Goal: Information Seeking & Learning: Stay updated

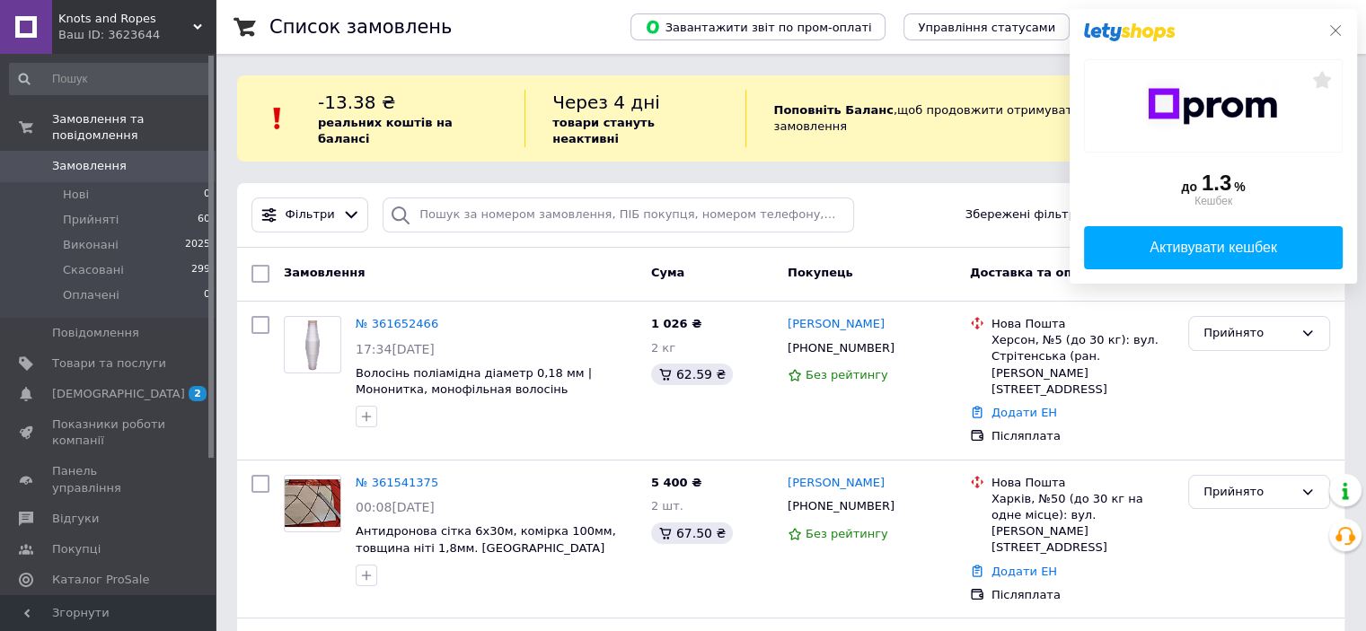
click at [1335, 31] on icon at bounding box center [1335, 30] width 11 height 11
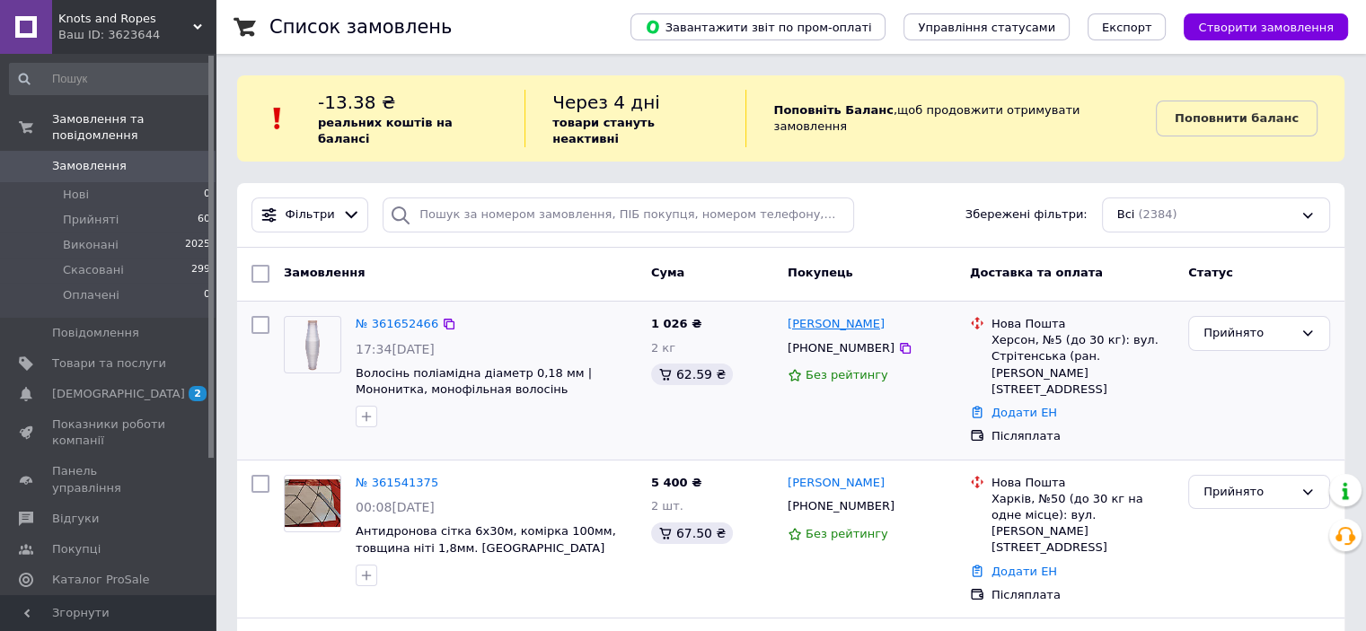
click at [823, 316] on link "[PERSON_NAME]" at bounding box center [836, 324] width 97 height 17
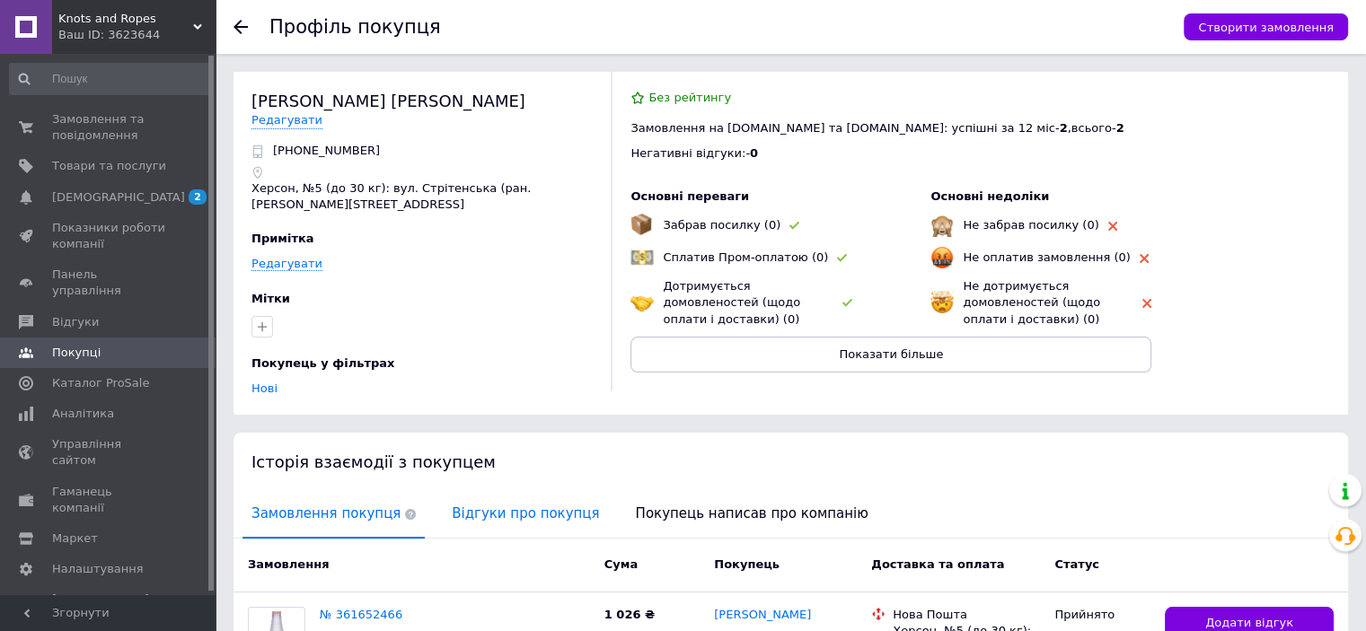
click at [492, 502] on span "Відгуки про покупця" at bounding box center [525, 514] width 165 height 46
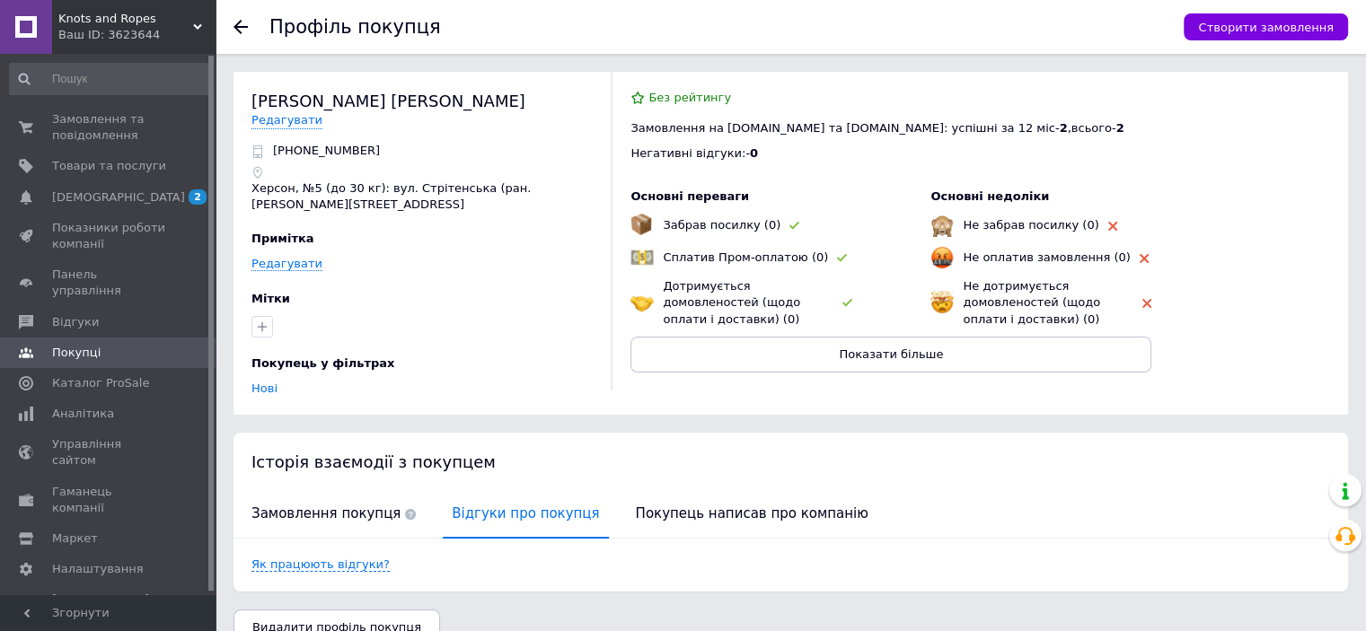
scroll to position [14, 0]
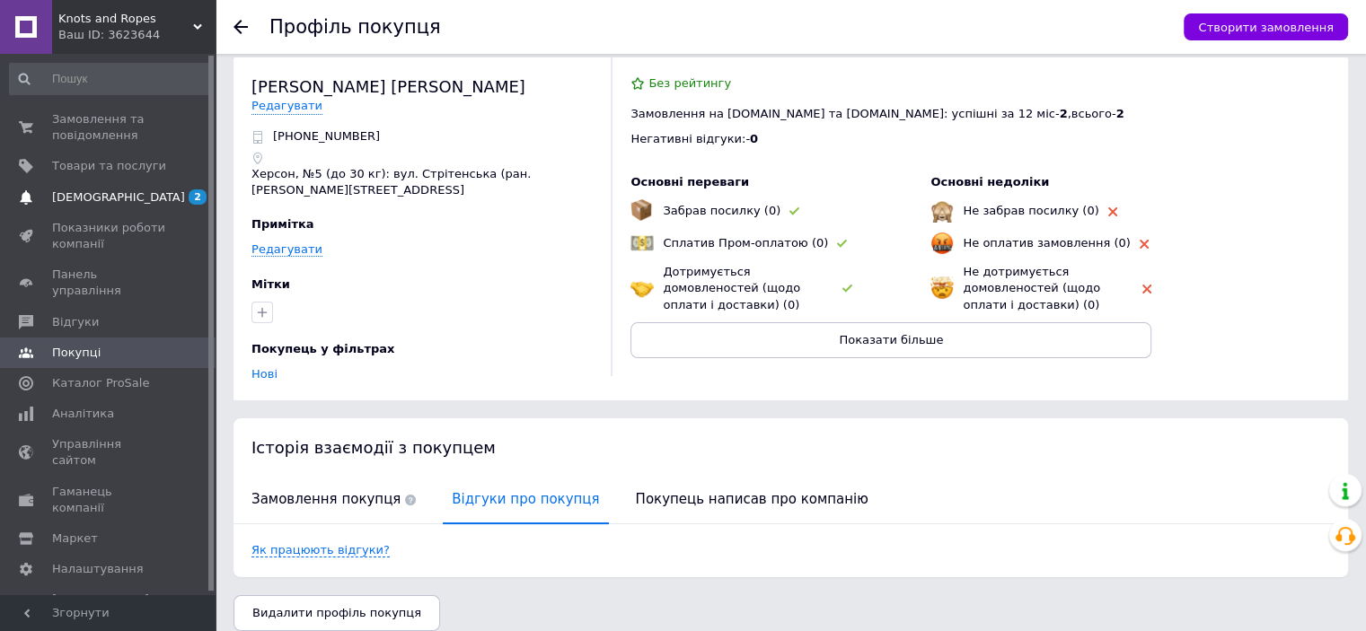
click at [144, 194] on span "[DEMOGRAPHIC_DATA]" at bounding box center [109, 197] width 114 height 16
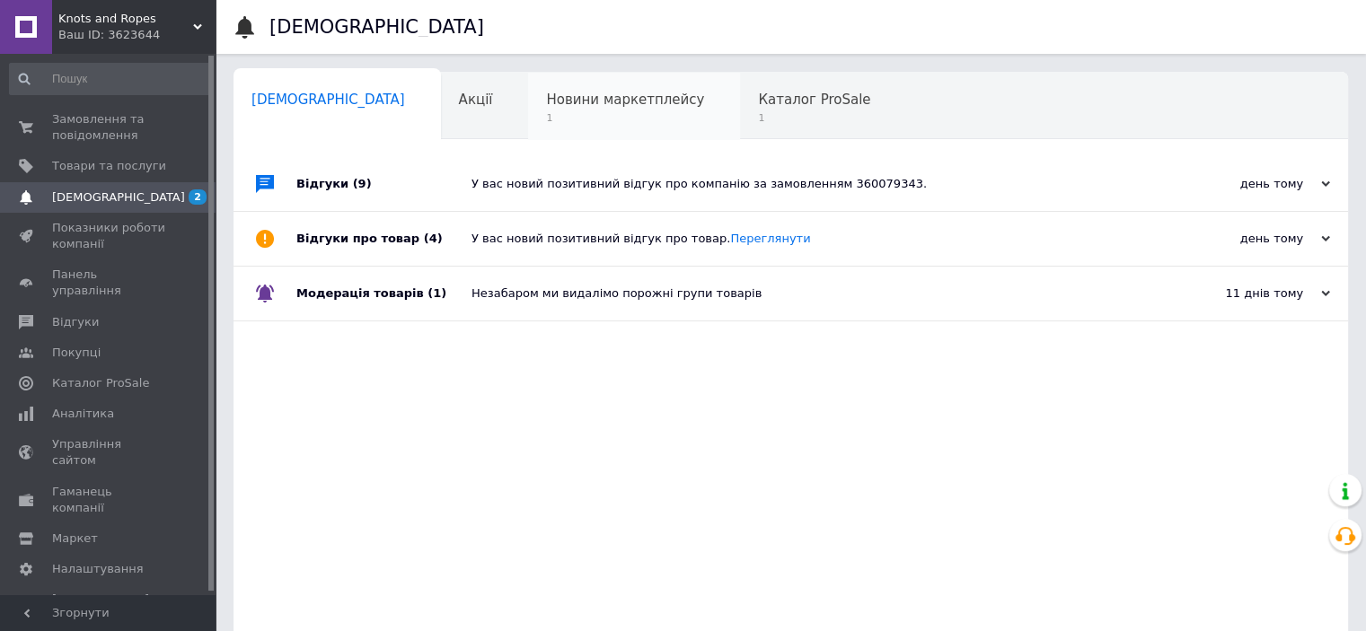
click at [575, 102] on span "Новини маркетплейсу" at bounding box center [625, 100] width 158 height 16
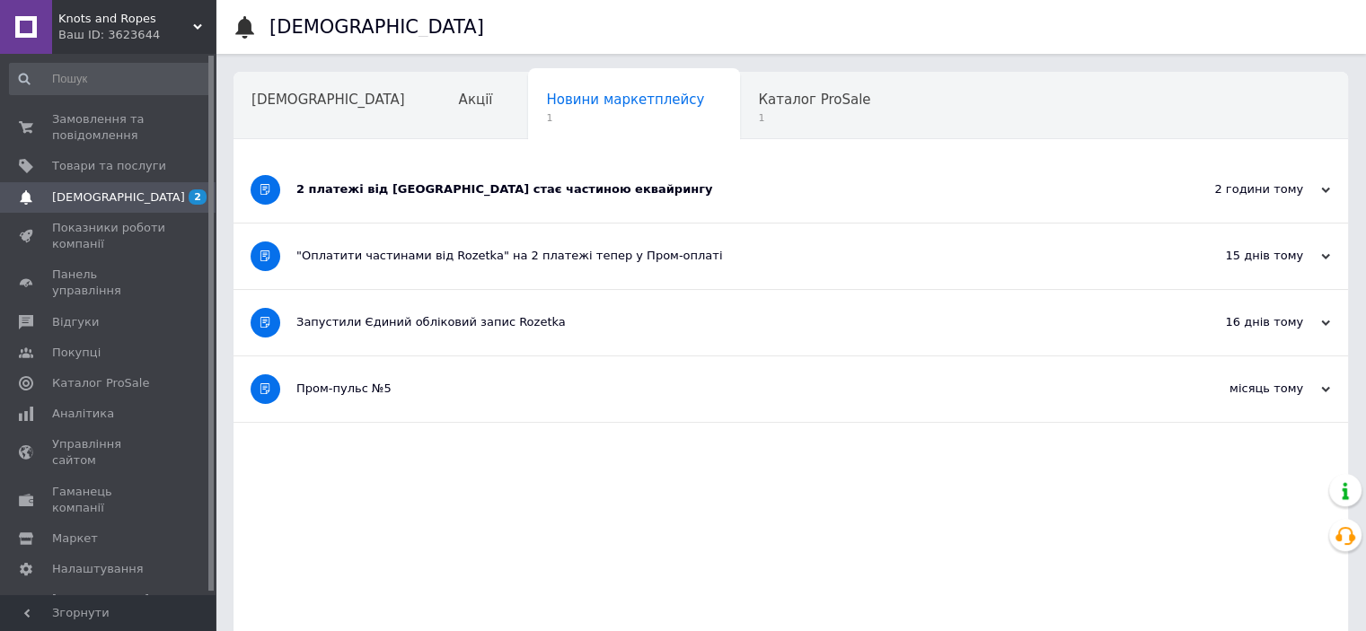
click at [662, 164] on div "2 платежі від [GEOGRAPHIC_DATA] стає частиною еквайрингу" at bounding box center [723, 190] width 854 height 66
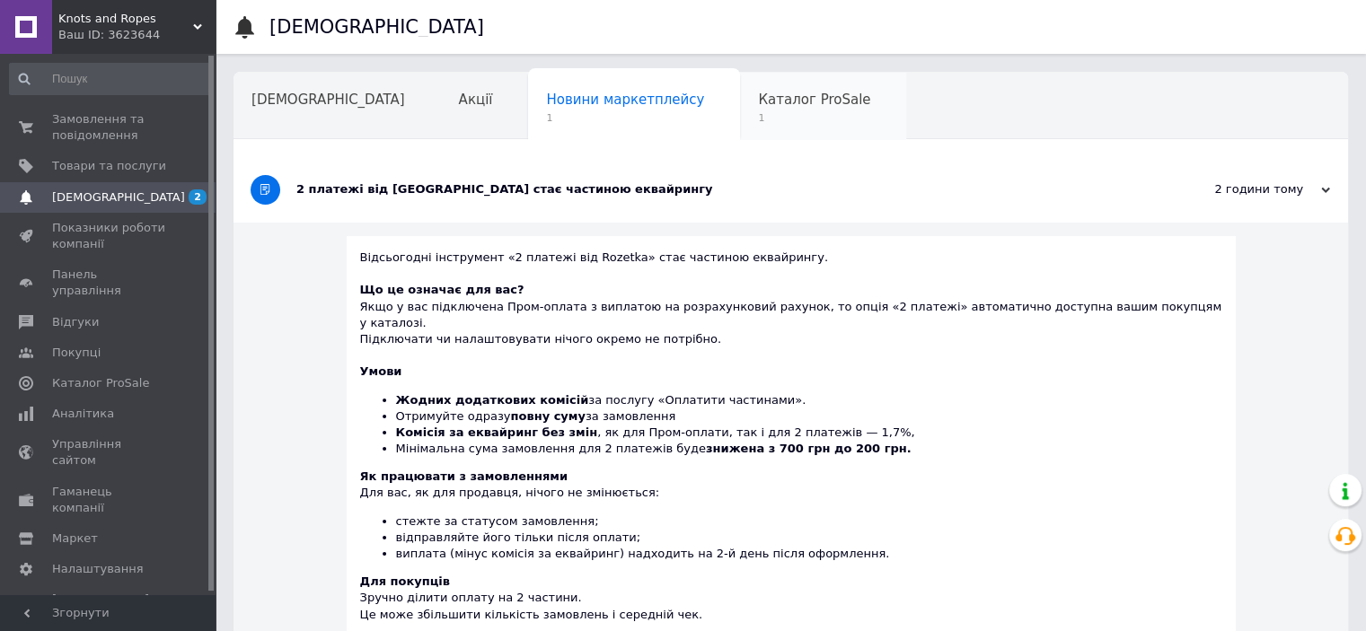
click at [758, 96] on span "Каталог ProSale" at bounding box center [814, 100] width 112 height 16
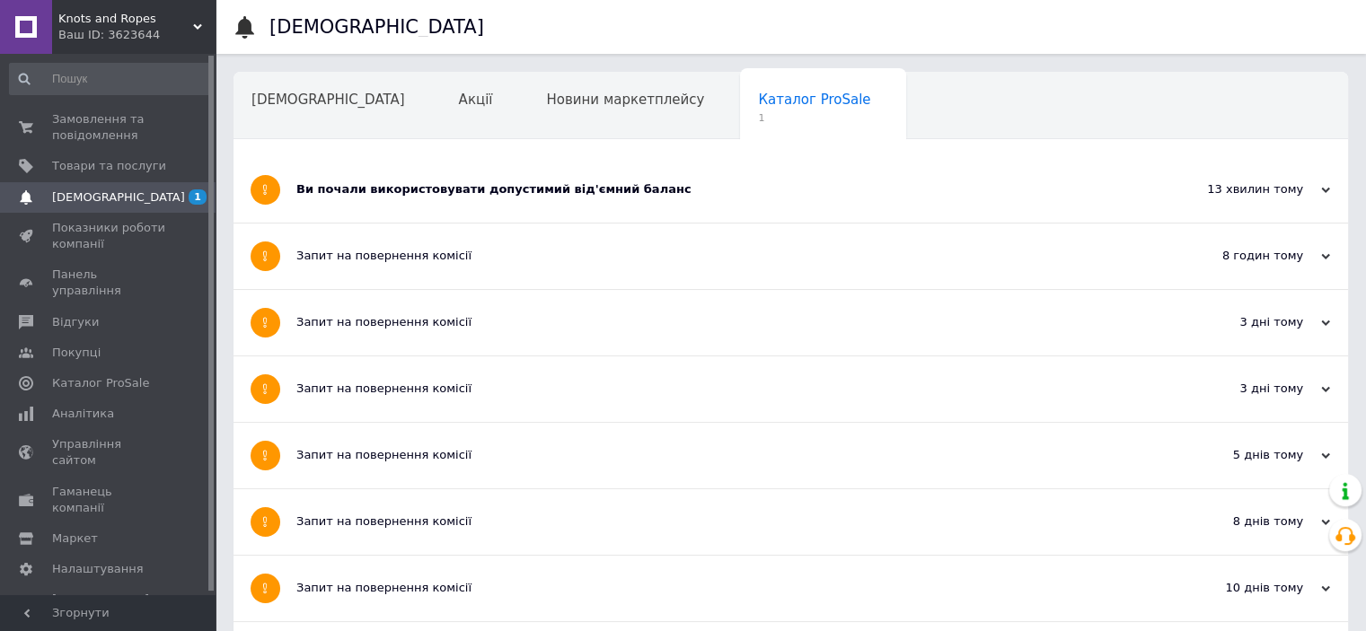
click at [697, 190] on div "Ви почали використовувати допустимий від'ємний баланс" at bounding box center [723, 189] width 854 height 16
